Goal: Task Accomplishment & Management: Manage account settings

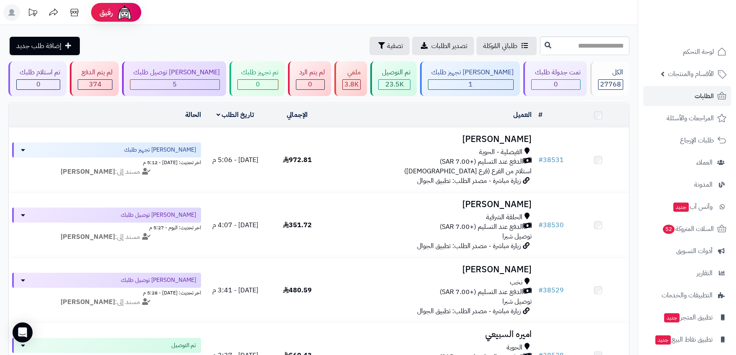
scroll to position [46, 0]
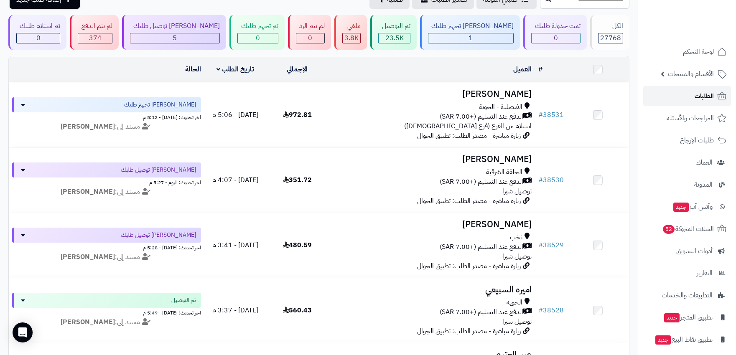
click at [706, 97] on span "الطلبات" at bounding box center [704, 96] width 19 height 12
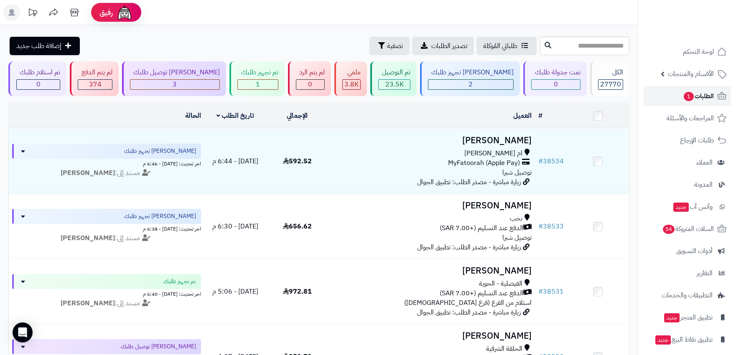
click at [703, 94] on span "الطلبات 1" at bounding box center [698, 96] width 31 height 12
click at [265, 86] on div "1" at bounding box center [258, 85] width 40 height 10
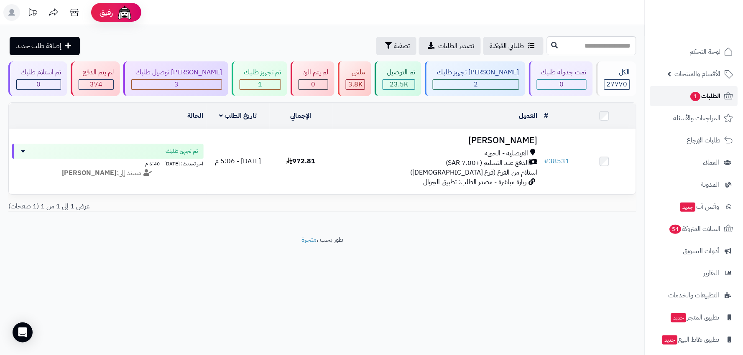
click at [711, 94] on span "الطلبات 1" at bounding box center [705, 96] width 31 height 12
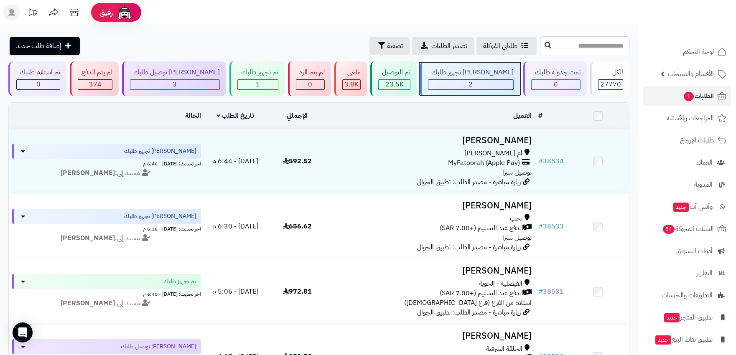
click at [494, 84] on div "2" at bounding box center [470, 85] width 85 height 10
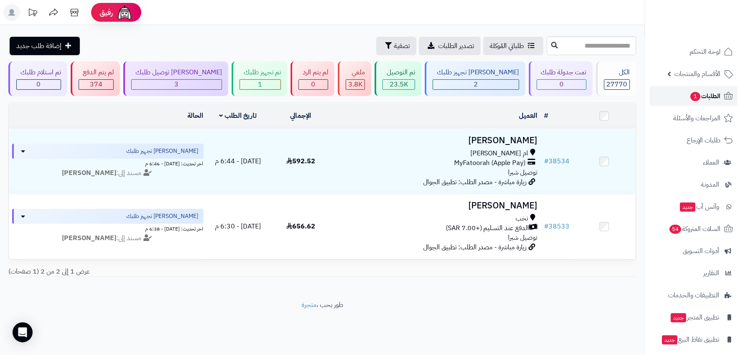
click at [698, 95] on span "1" at bounding box center [695, 97] width 10 height 10
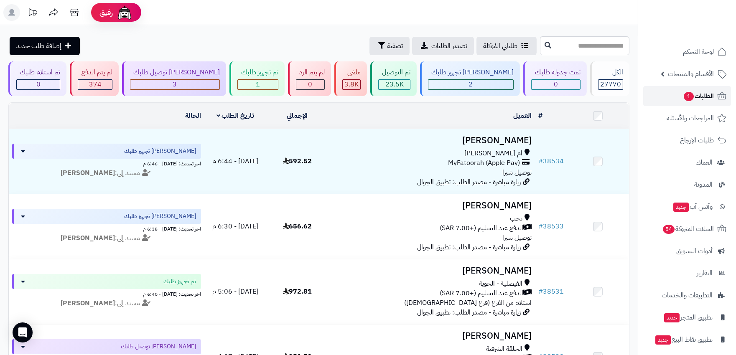
click at [706, 95] on span "الطلبات 1" at bounding box center [698, 96] width 31 height 12
click at [713, 93] on span "الطلبات 1" at bounding box center [698, 96] width 31 height 12
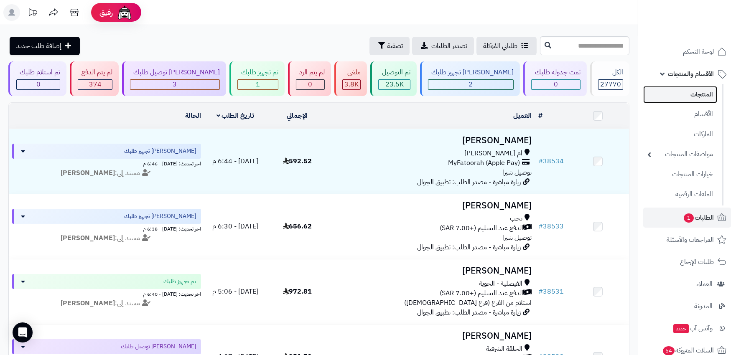
click at [708, 94] on link "المنتجات" at bounding box center [680, 94] width 74 height 17
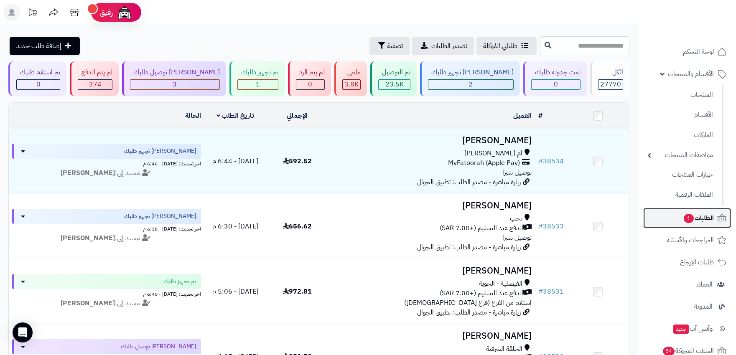
click at [697, 218] on span "الطلبات 1" at bounding box center [698, 218] width 31 height 12
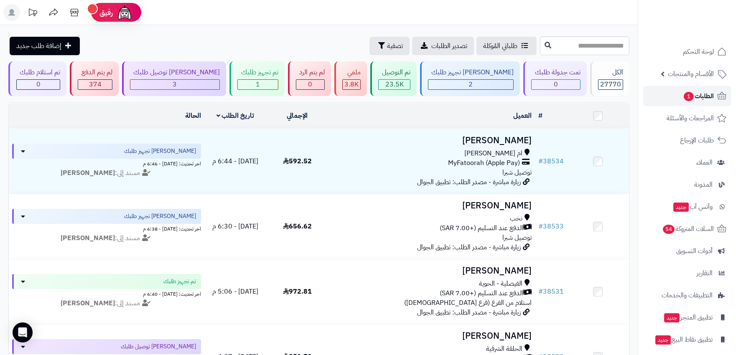
click at [710, 89] on link "الطلبات 1" at bounding box center [687, 96] width 88 height 20
click at [484, 87] on div "2" at bounding box center [470, 85] width 85 height 10
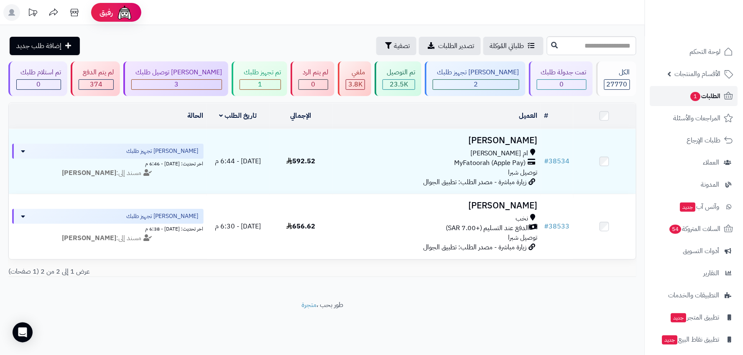
click at [709, 93] on span "الطلبات 1" at bounding box center [705, 96] width 31 height 12
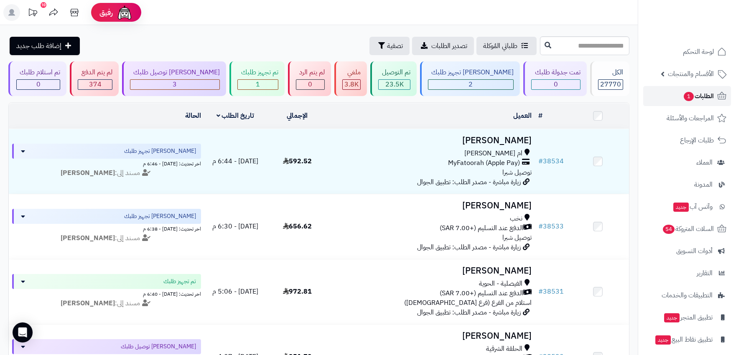
click at [694, 95] on span "الطلبات 1" at bounding box center [698, 96] width 31 height 12
click at [706, 91] on span "الطلبات 1" at bounding box center [698, 96] width 31 height 12
click at [706, 93] on span "الطلبات 1" at bounding box center [698, 96] width 31 height 12
click at [714, 93] on span "الطلبات 1" at bounding box center [698, 96] width 31 height 12
